Goal: Task Accomplishment & Management: Complete application form

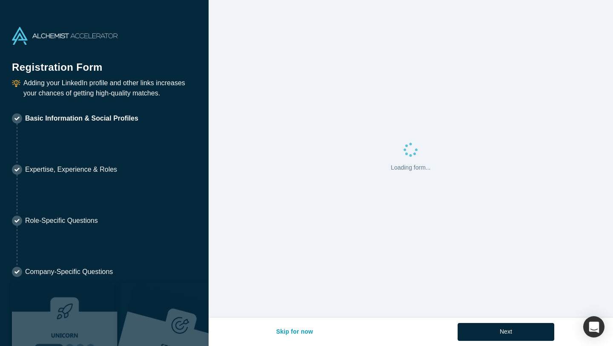
select select "US"
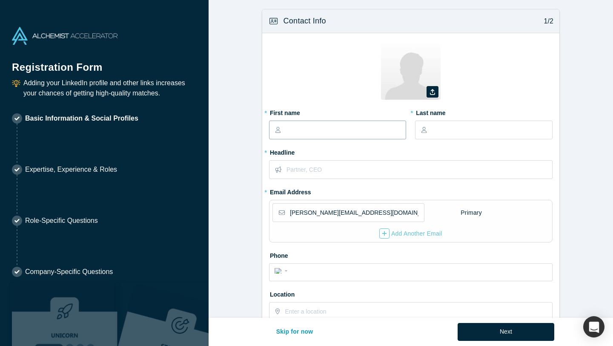
click at [310, 126] on input "text" at bounding box center [346, 130] width 120 height 18
type input "[PERSON_NAME]"
type input "[PHONE_NUMBER]"
click at [335, 172] on input "text" at bounding box center [419, 170] width 265 height 18
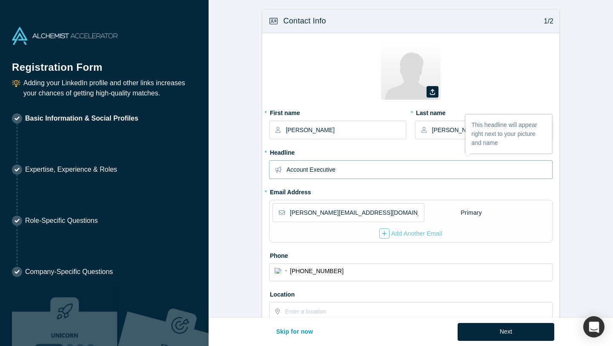
type input "Account Executive"
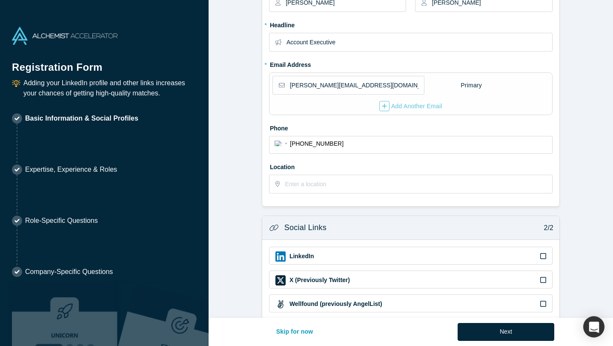
scroll to position [128, 0]
click at [313, 187] on input "text" at bounding box center [418, 183] width 267 height 18
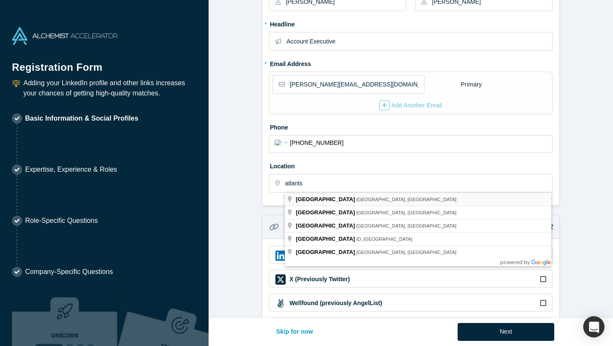
type input "[GEOGRAPHIC_DATA], [GEOGRAPHIC_DATA], [GEOGRAPHIC_DATA]"
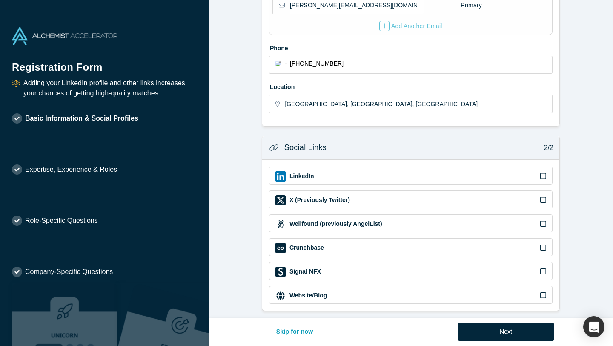
scroll to position [213, 0]
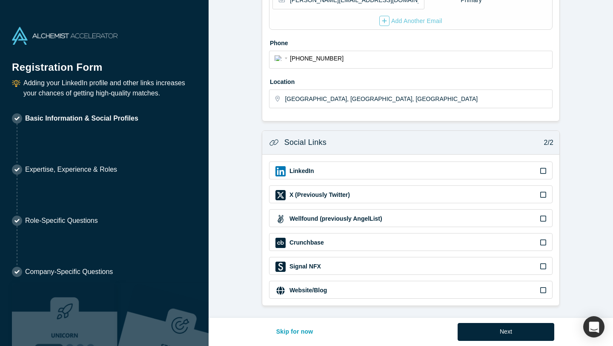
click at [544, 171] on icon at bounding box center [543, 170] width 6 height 7
click at [0, 0] on input "checkbox" at bounding box center [0, 0] width 0 height 0
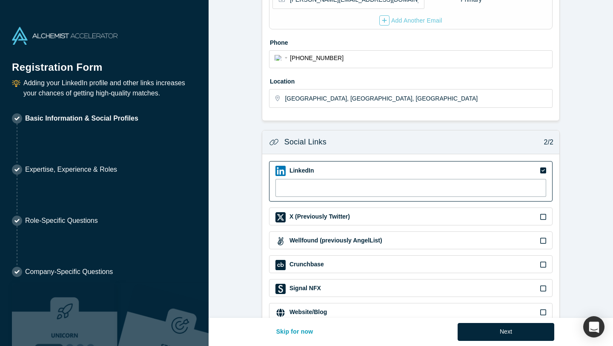
click at [370, 190] on input at bounding box center [410, 188] width 271 height 18
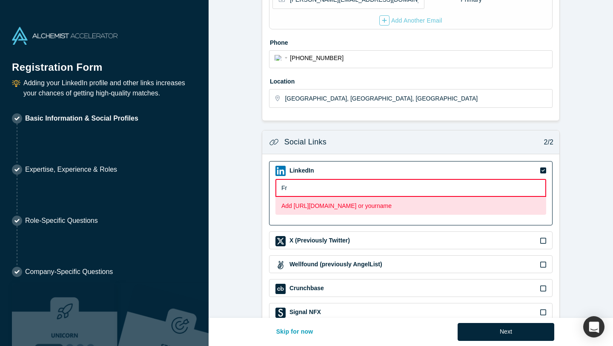
type input "F"
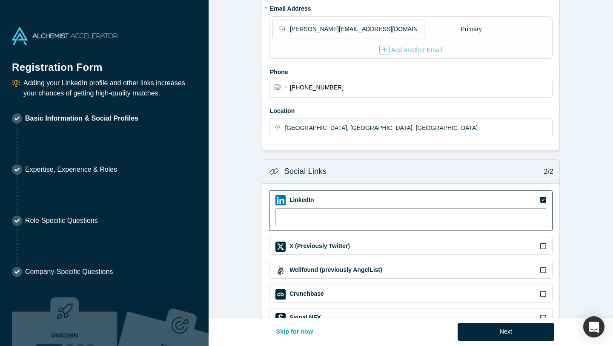
scroll to position [184, 0]
paste input "[URL][DOMAIN_NAME]"
type input "[URL][DOMAIN_NAME]"
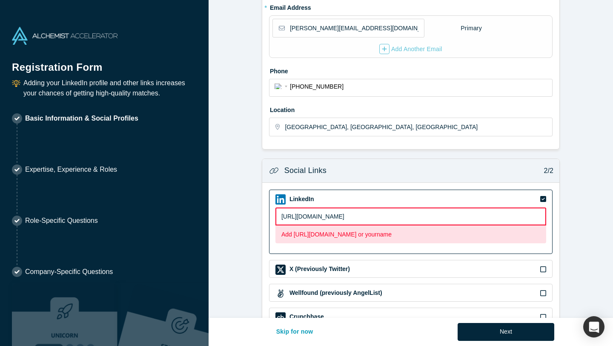
drag, startPoint x: 470, startPoint y: 213, endPoint x: 259, endPoint y: 205, distance: 210.9
click at [259, 205] on form "Contact Info 1/2 Zoom Save Remove Upload New * First name [PERSON_NAME] * Last …" at bounding box center [411, 103] width 404 height 556
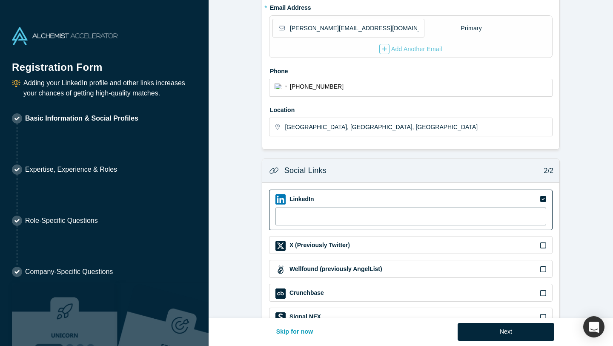
paste input "[URL][DOMAIN_NAME][PERSON_NAME]"
type input "[URL][DOMAIN_NAME][PERSON_NAME]"
click at [347, 130] on input "[GEOGRAPHIC_DATA], [GEOGRAPHIC_DATA], [GEOGRAPHIC_DATA]" at bounding box center [418, 127] width 267 height 18
drag, startPoint x: 347, startPoint y: 130, endPoint x: 241, endPoint y: 124, distance: 105.8
click at [241, 124] on form "Contact Info 1/2 Zoom Save Remove Upload New * First name [PERSON_NAME] * Last …" at bounding box center [411, 91] width 404 height 532
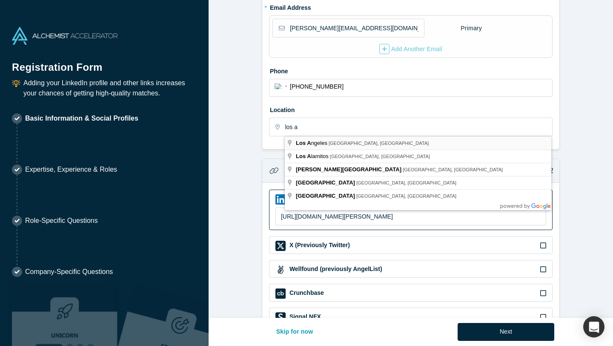
type input "[GEOGRAPHIC_DATA], [GEOGRAPHIC_DATA], [GEOGRAPHIC_DATA]"
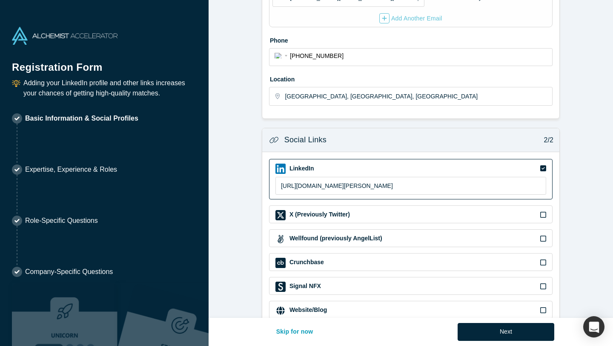
scroll to position [235, 0]
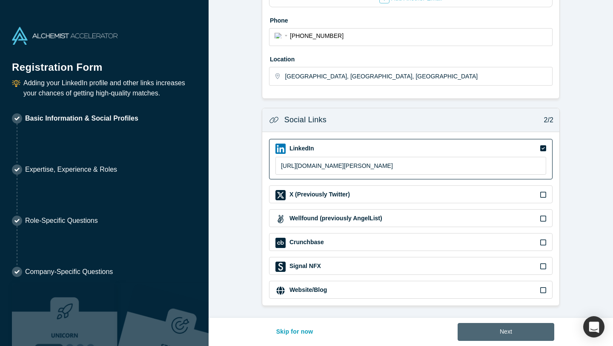
click at [510, 335] on button "Next" at bounding box center [506, 332] width 97 height 18
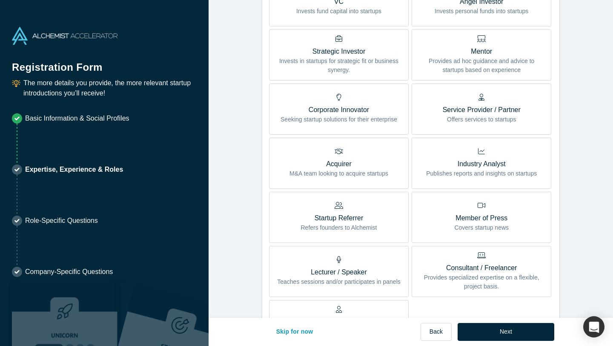
scroll to position [233, 0]
click at [487, 104] on div "Service Provider / Partner Offers services to startups" at bounding box center [482, 110] width 78 height 30
click at [0, 0] on input "Service Provider / Partner Offers services to startups" at bounding box center [0, 0] width 0 height 0
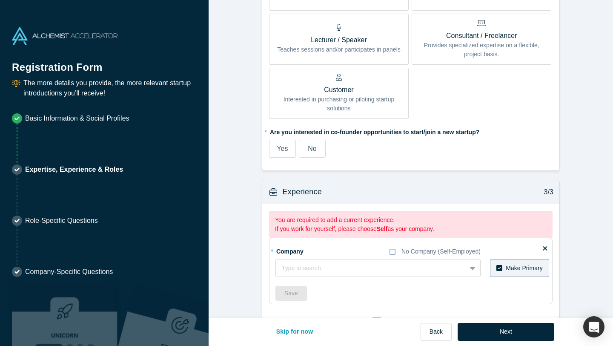
scroll to position [496, 0]
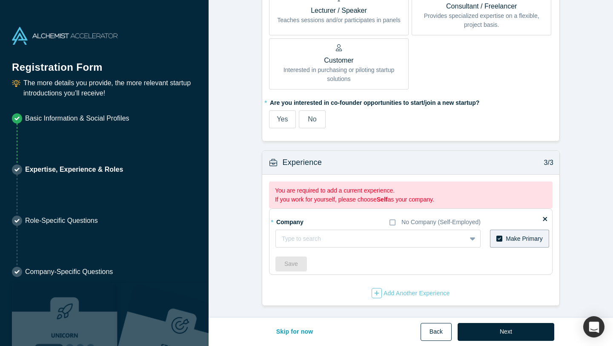
click at [436, 331] on button "Back" at bounding box center [436, 332] width 31 height 18
select select "US"
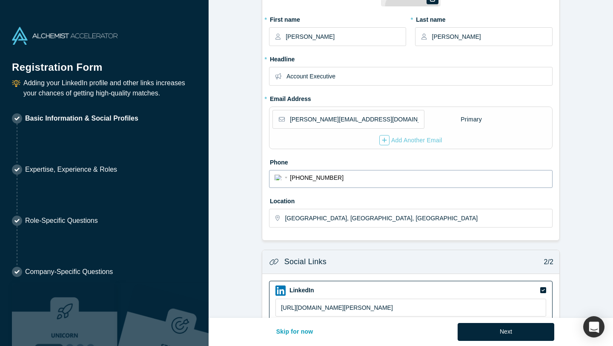
scroll to position [235, 0]
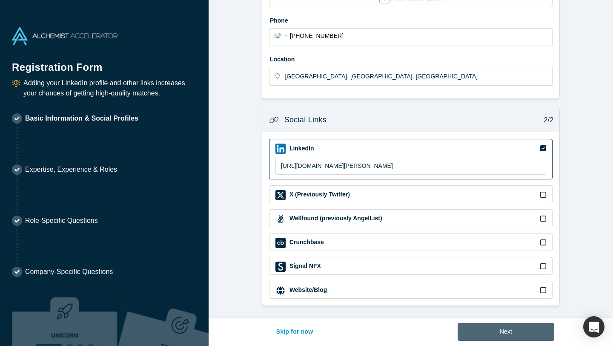
click at [478, 332] on button "Next" at bounding box center [506, 332] width 97 height 18
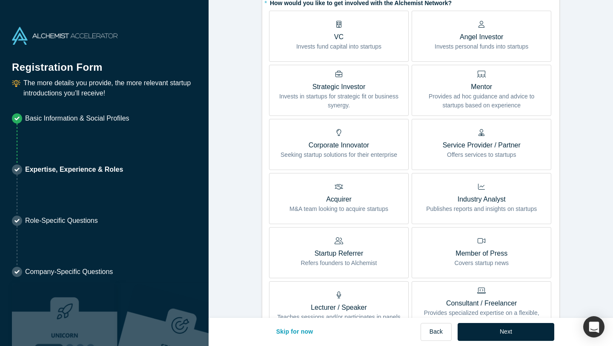
scroll to position [197, 0]
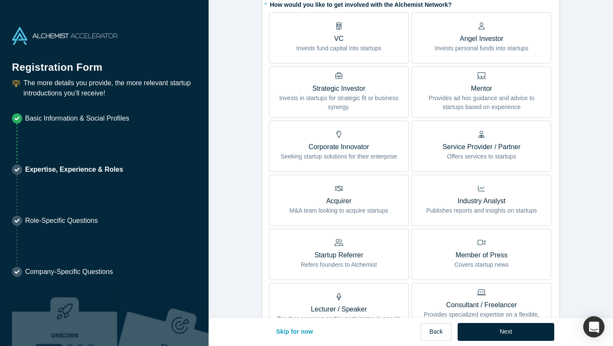
click at [436, 161] on label "Service Provider / Partner Offers services to startups" at bounding box center [482, 145] width 140 height 51
click at [0, 0] on input "Service Provider / Partner Offers services to startups" at bounding box center [0, 0] width 0 height 0
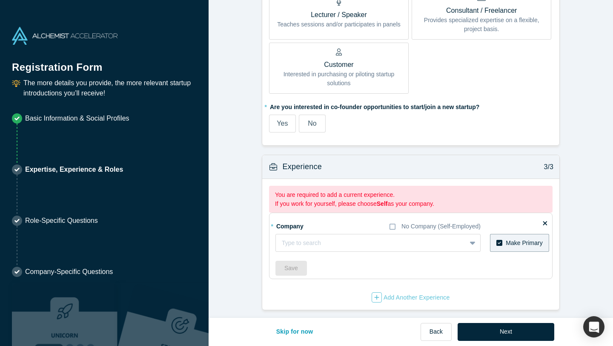
scroll to position [496, 0]
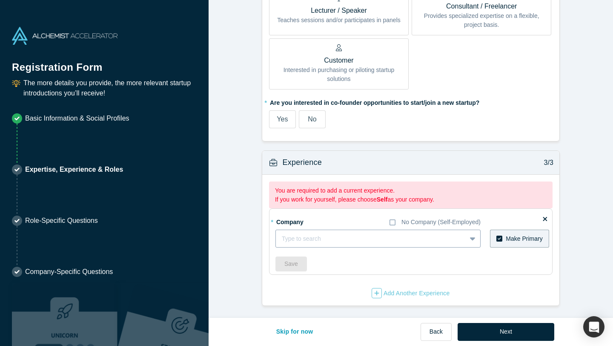
click at [473, 236] on icon at bounding box center [473, 238] width 6 height 9
type input "Fraction"
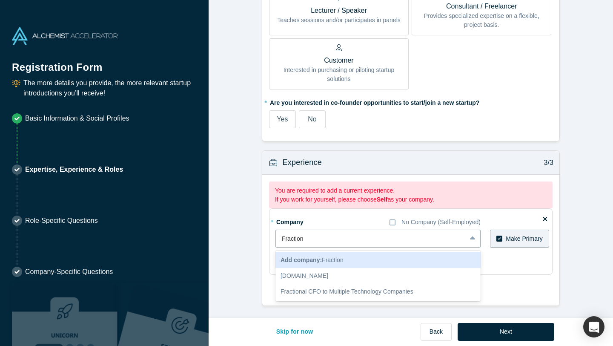
click at [359, 260] on div "Add company: Fraction" at bounding box center [377, 260] width 205 height 16
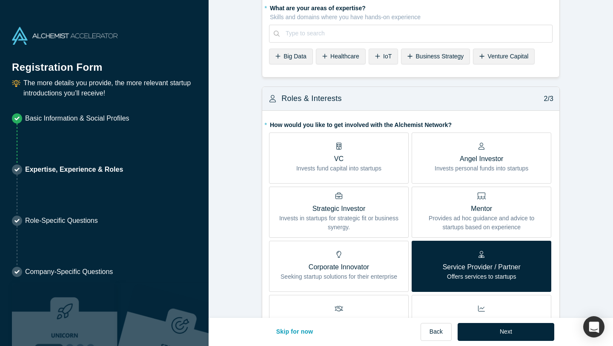
scroll to position [0, 0]
